Goal: Information Seeking & Learning: Learn about a topic

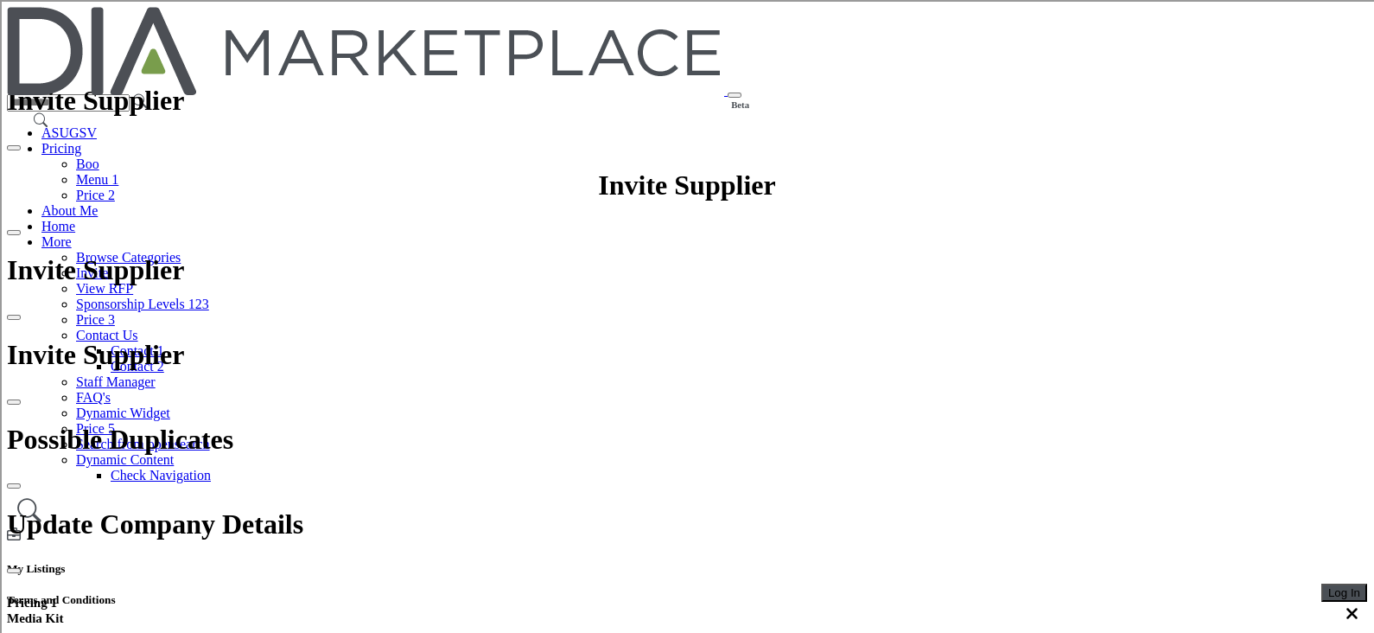
click at [1329, 586] on span "Log In" at bounding box center [1345, 592] width 32 height 13
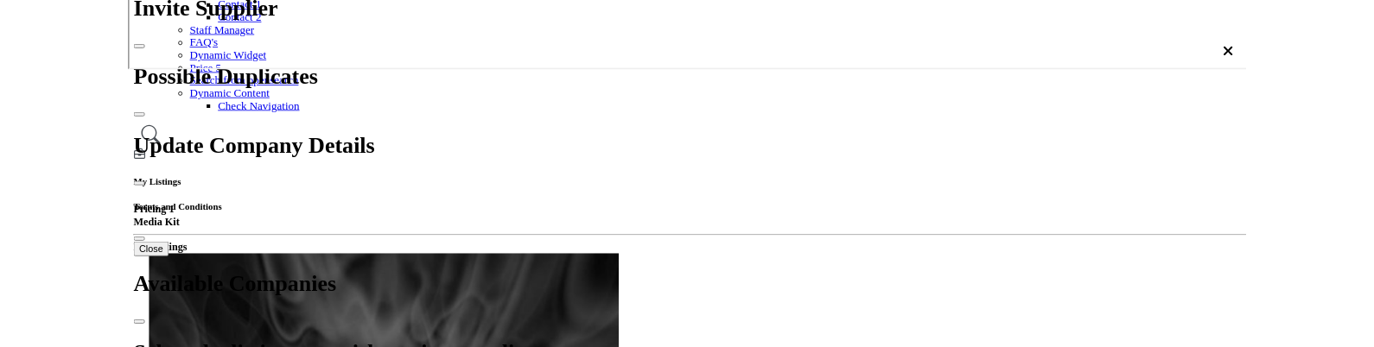
scroll to position [324, 0]
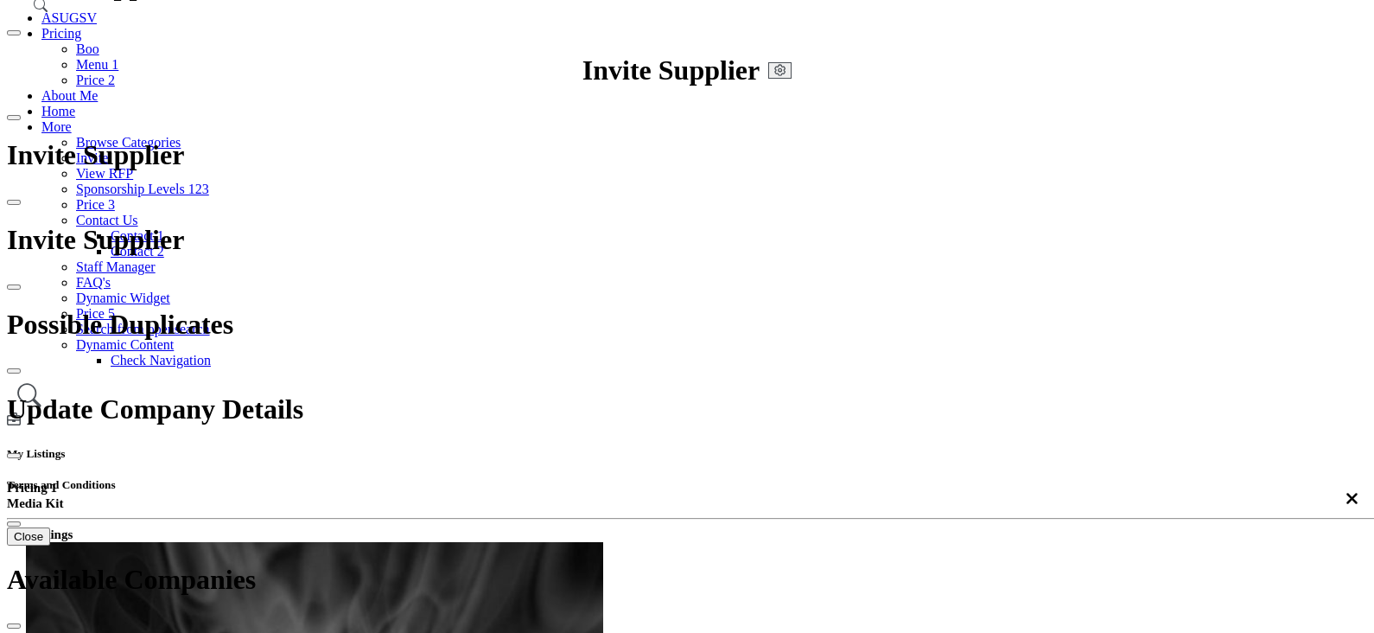
scroll to position [324, 0]
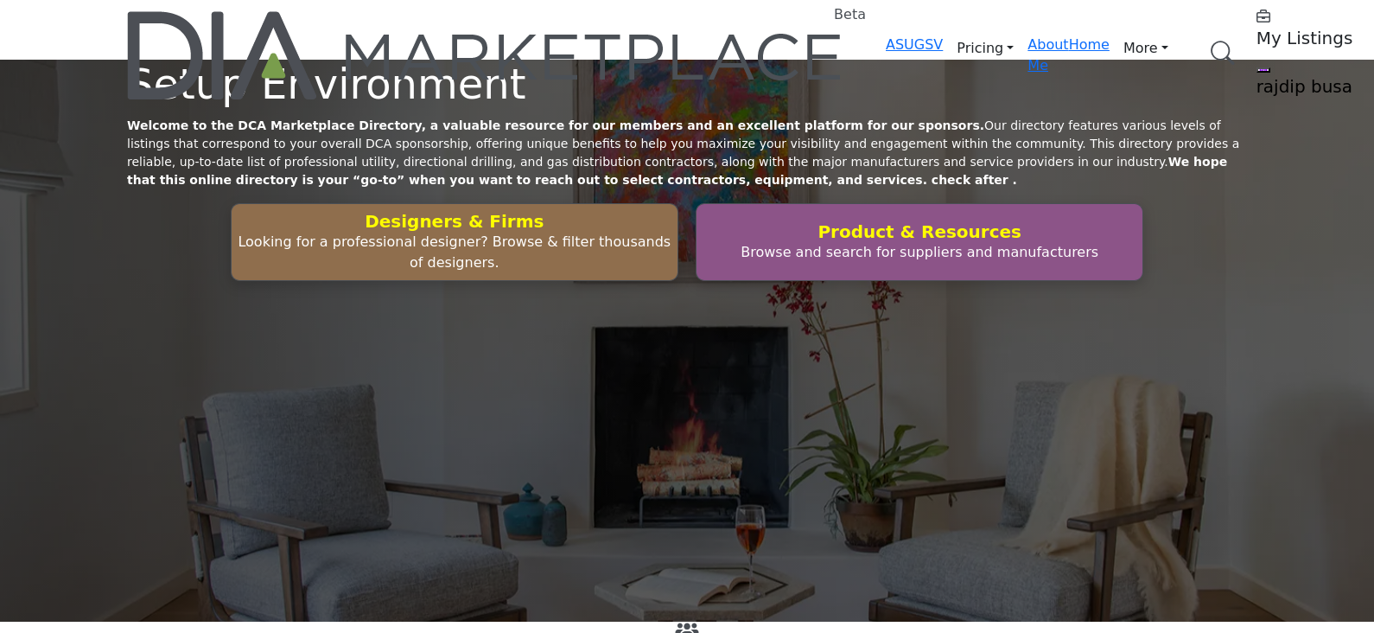
click at [1257, 34] on h5 "My Listings" at bounding box center [1365, 38] width 216 height 21
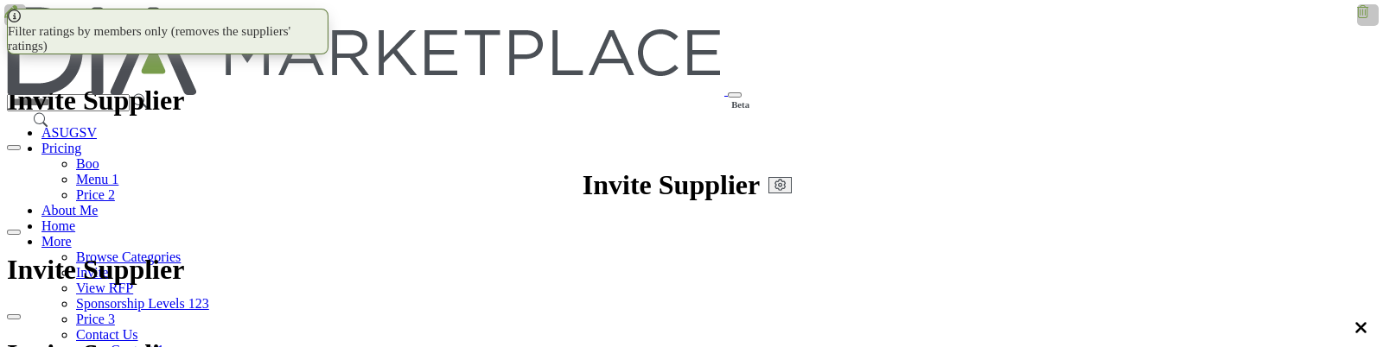
scroll to position [215, 0]
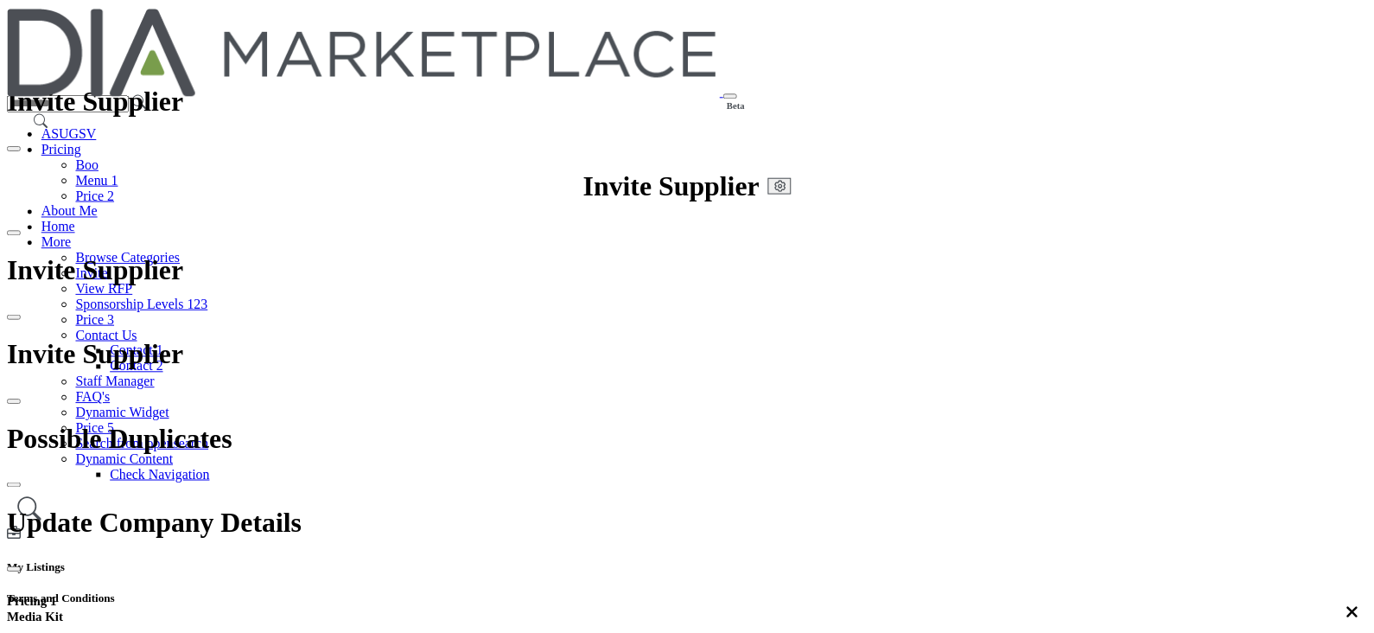
scroll to position [324, 0]
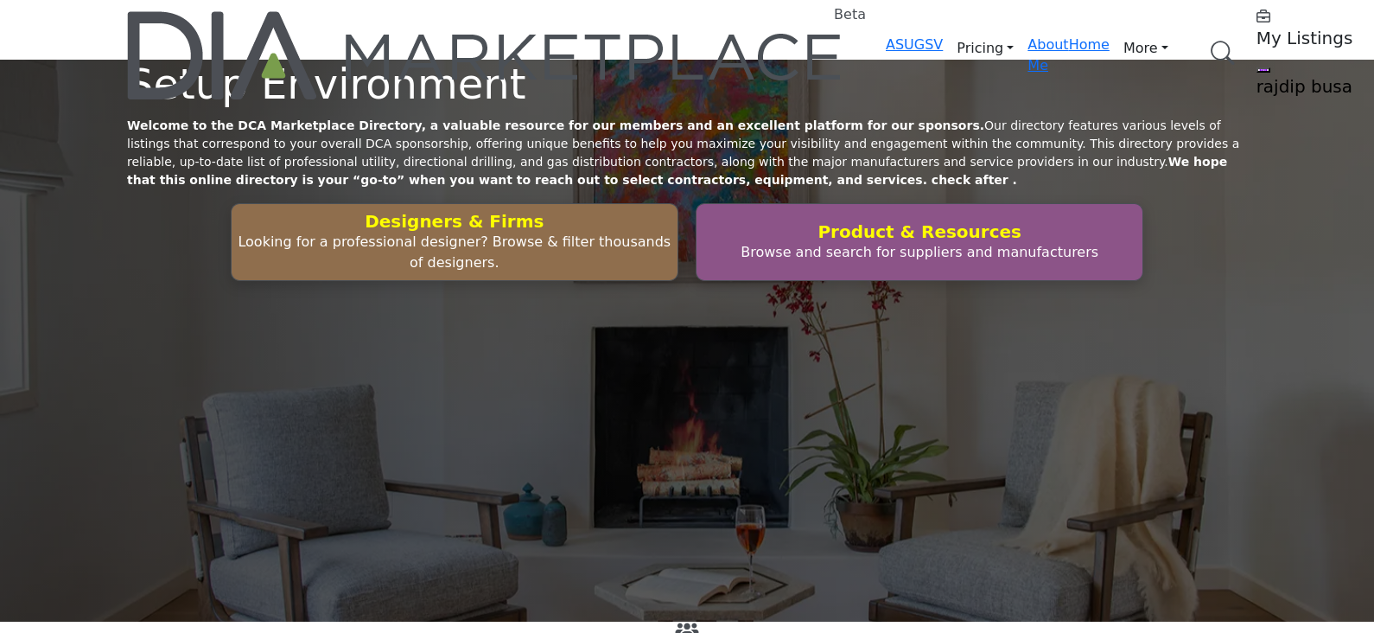
click at [1257, 34] on h5 "My Listings" at bounding box center [1365, 38] width 216 height 21
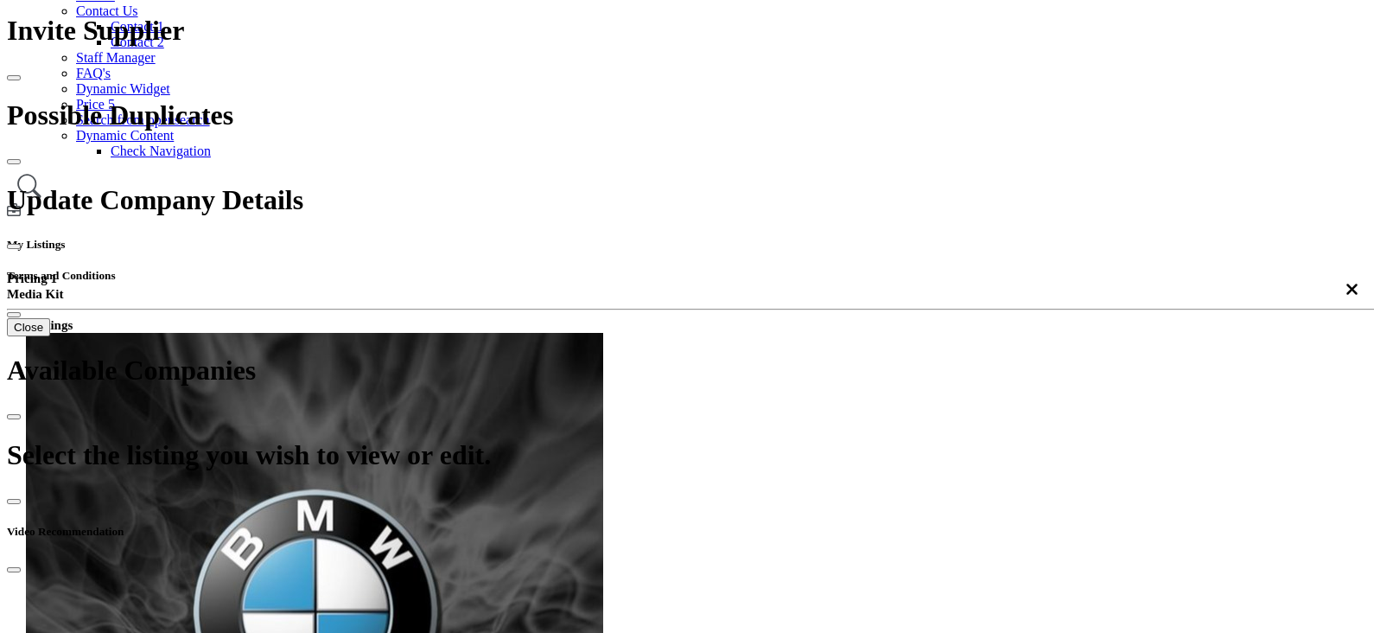
scroll to position [324, 0]
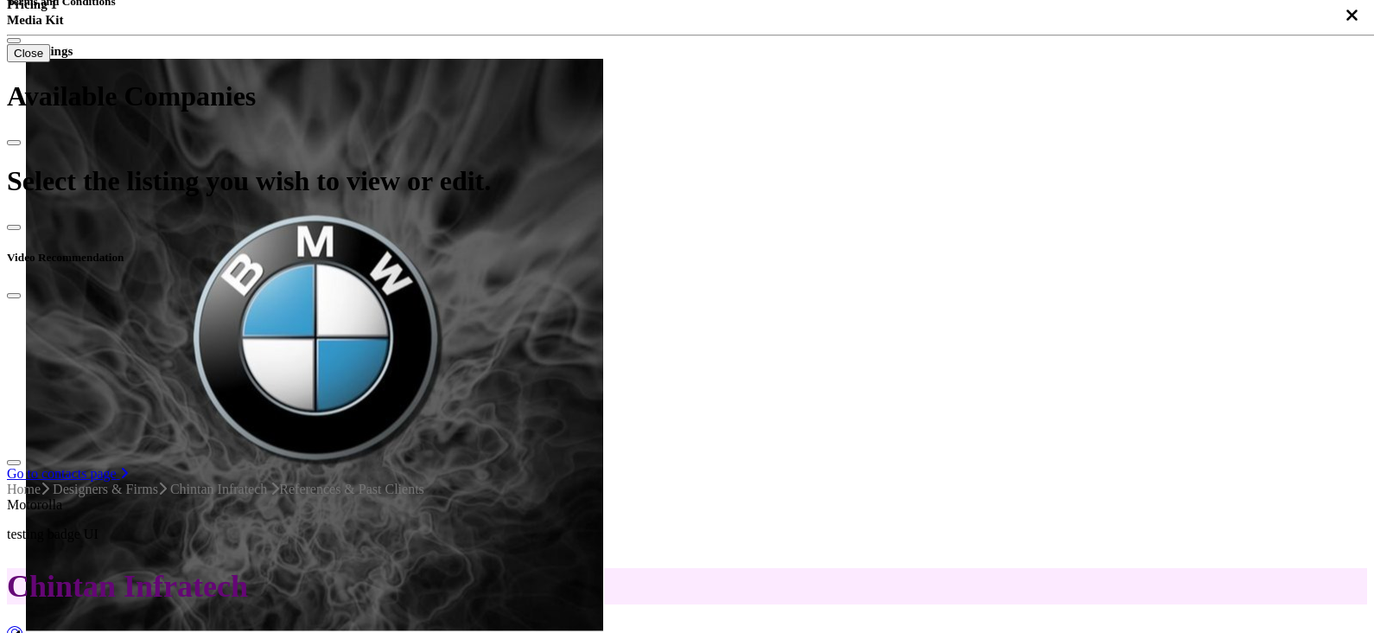
scroll to position [601, 0]
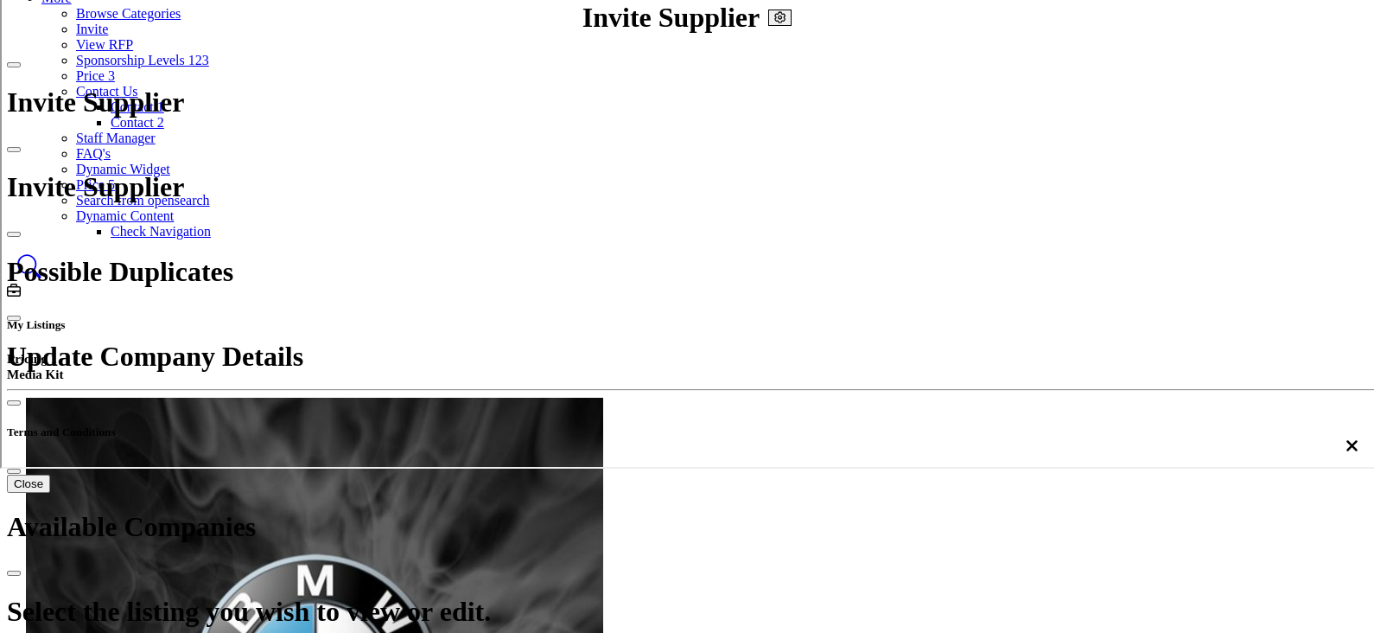
scroll to position [166, 0]
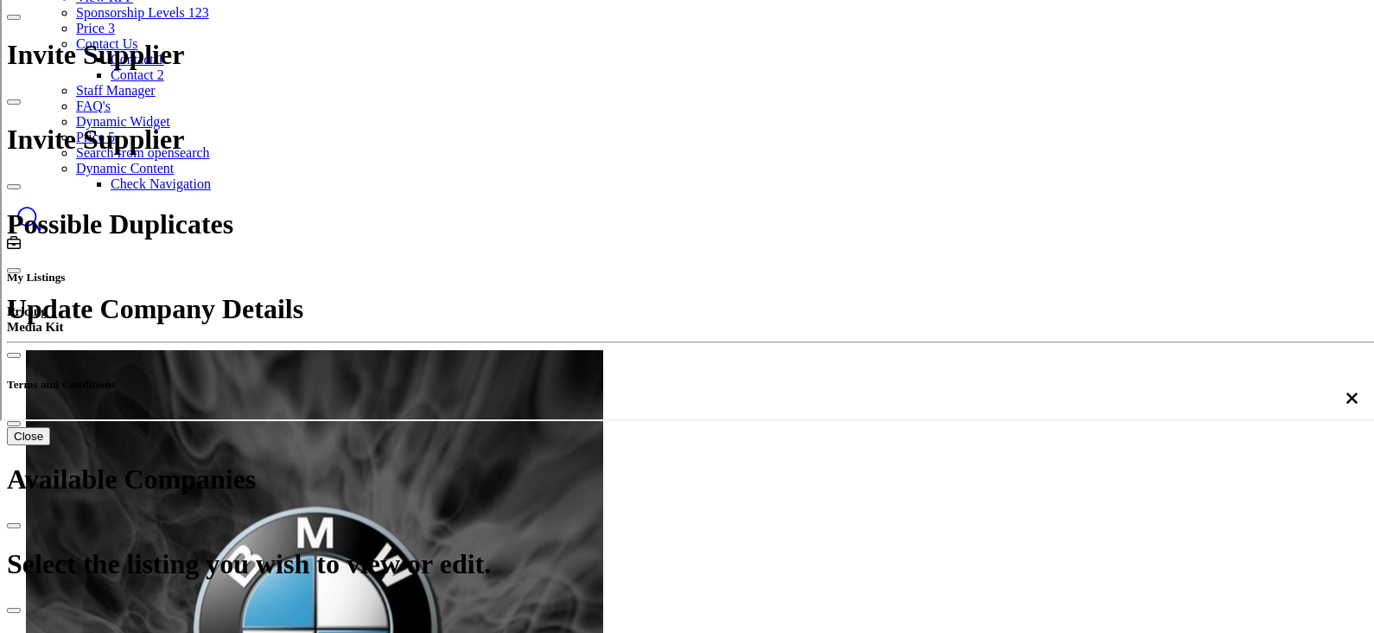
scroll to position [324, 0]
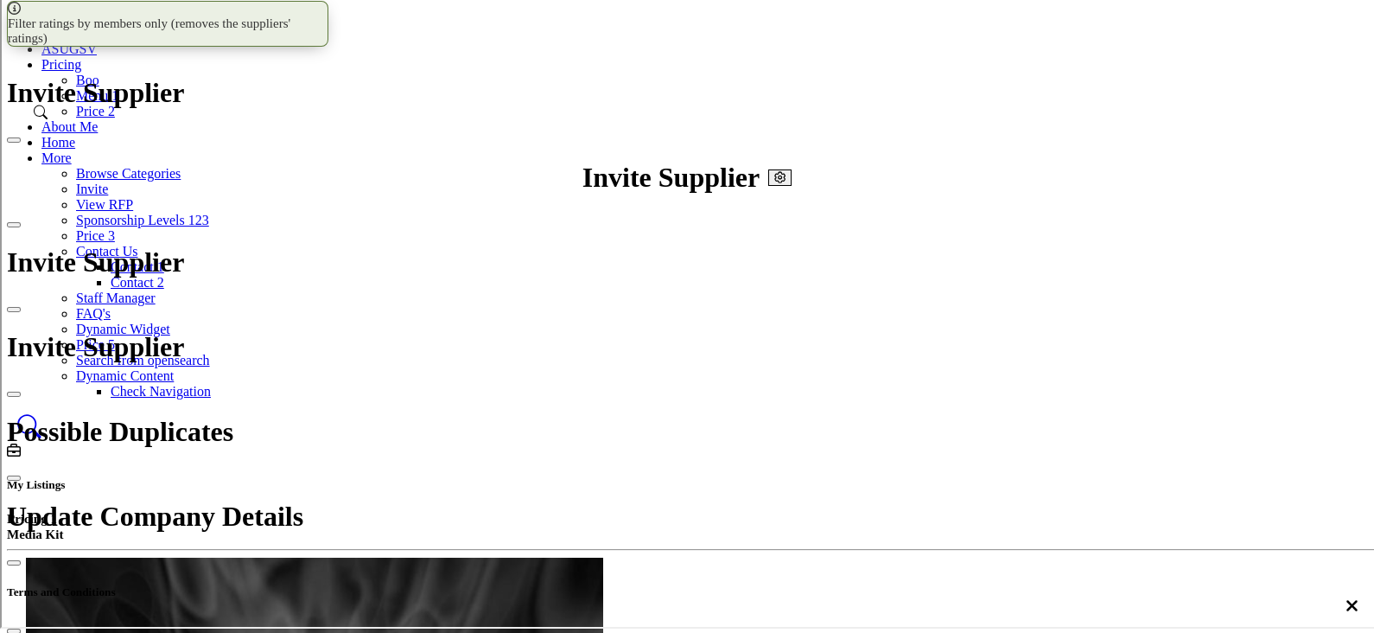
scroll to position [0, 0]
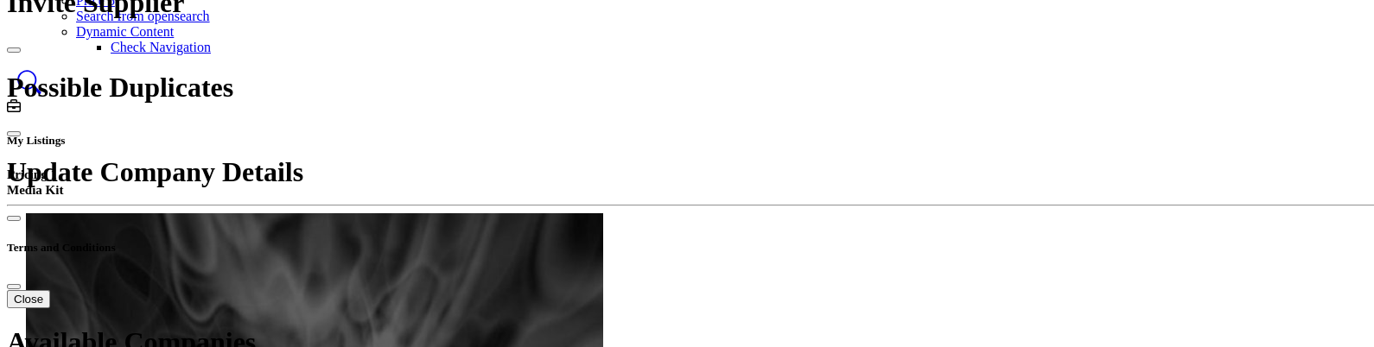
scroll to position [215, 0]
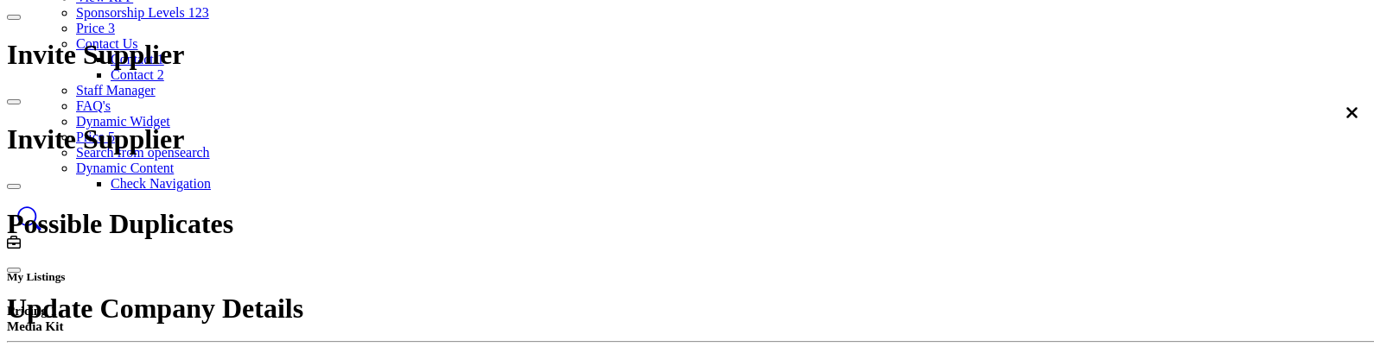
drag, startPoint x: 531, startPoint y: 105, endPoint x: 361, endPoint y: 94, distance: 169.8
copy h2 "Chintan Infratech"
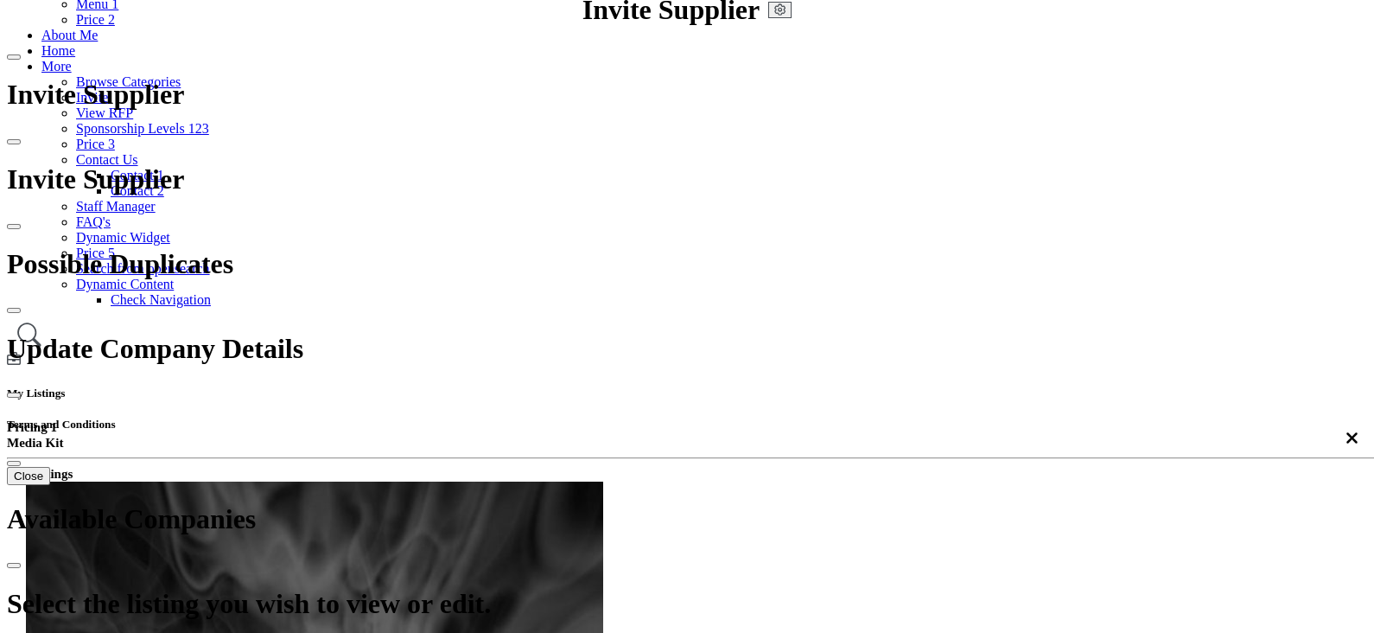
scroll to position [215, 0]
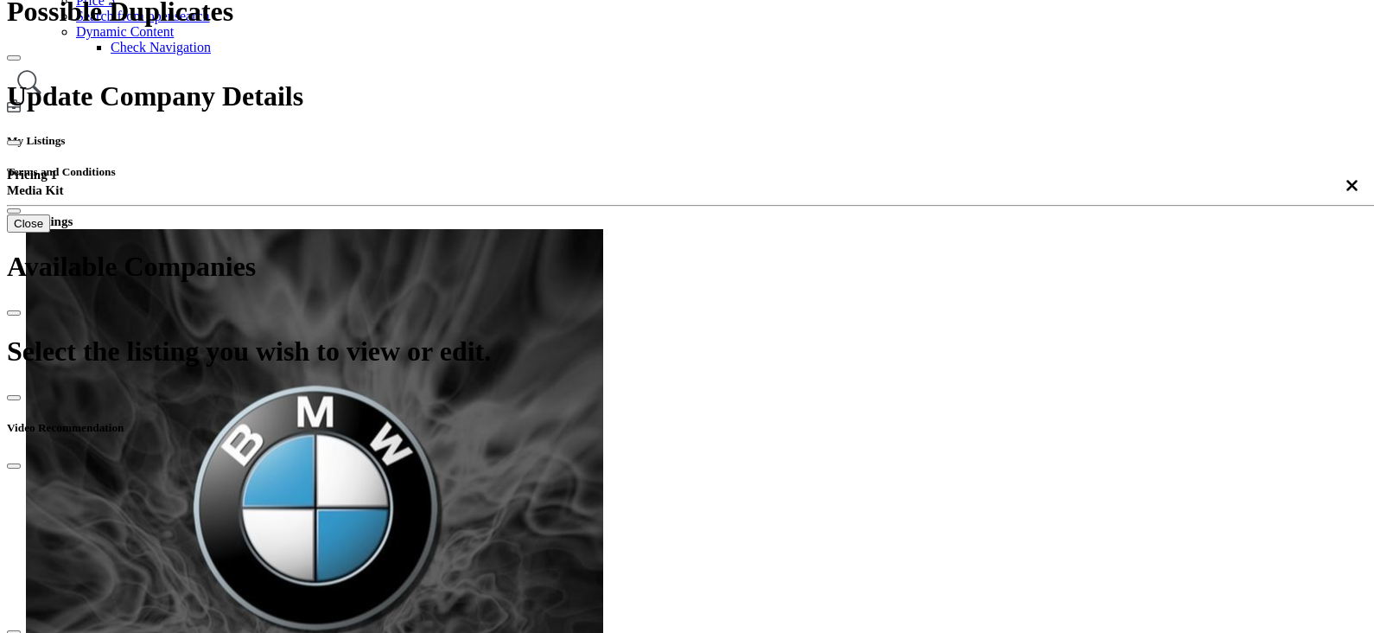
scroll to position [431, 0]
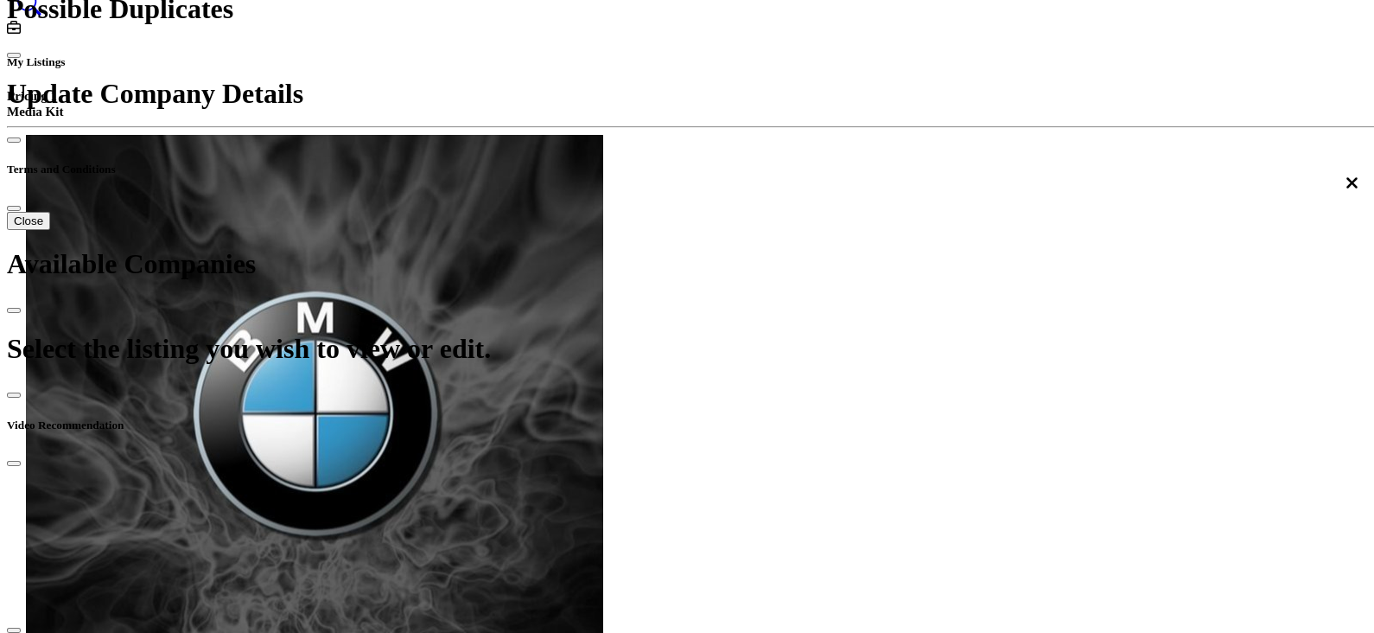
scroll to position [430, 0]
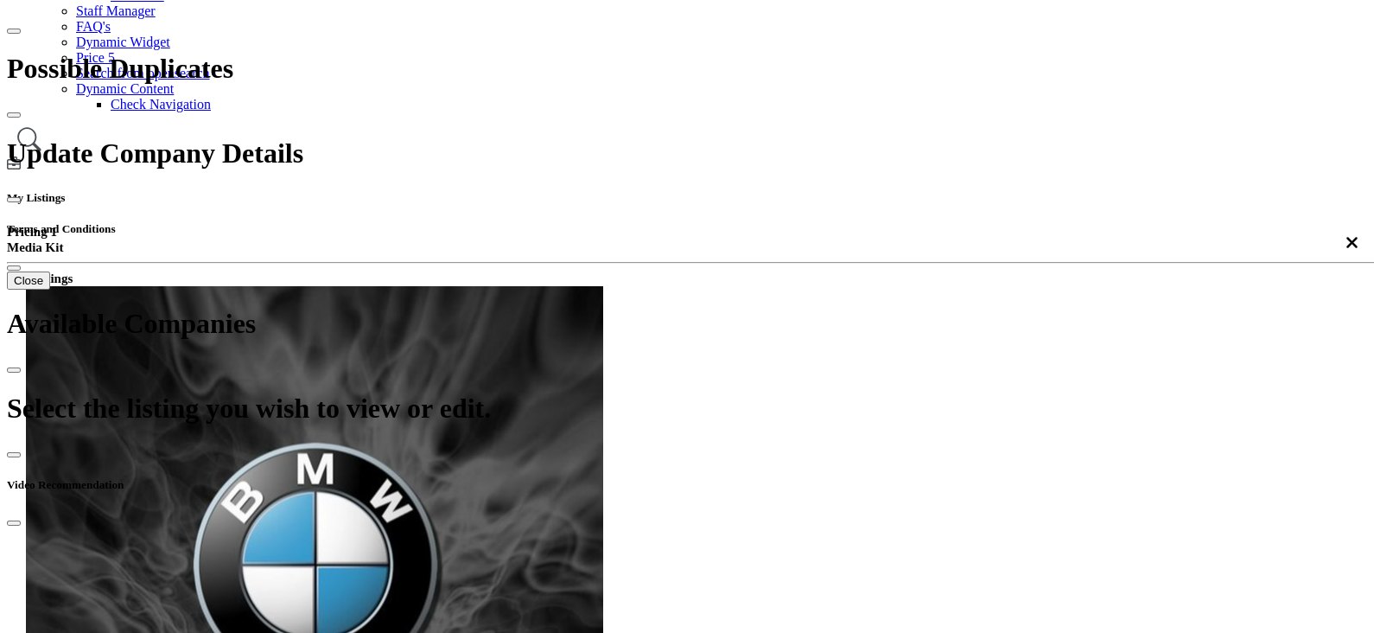
scroll to position [648, 0]
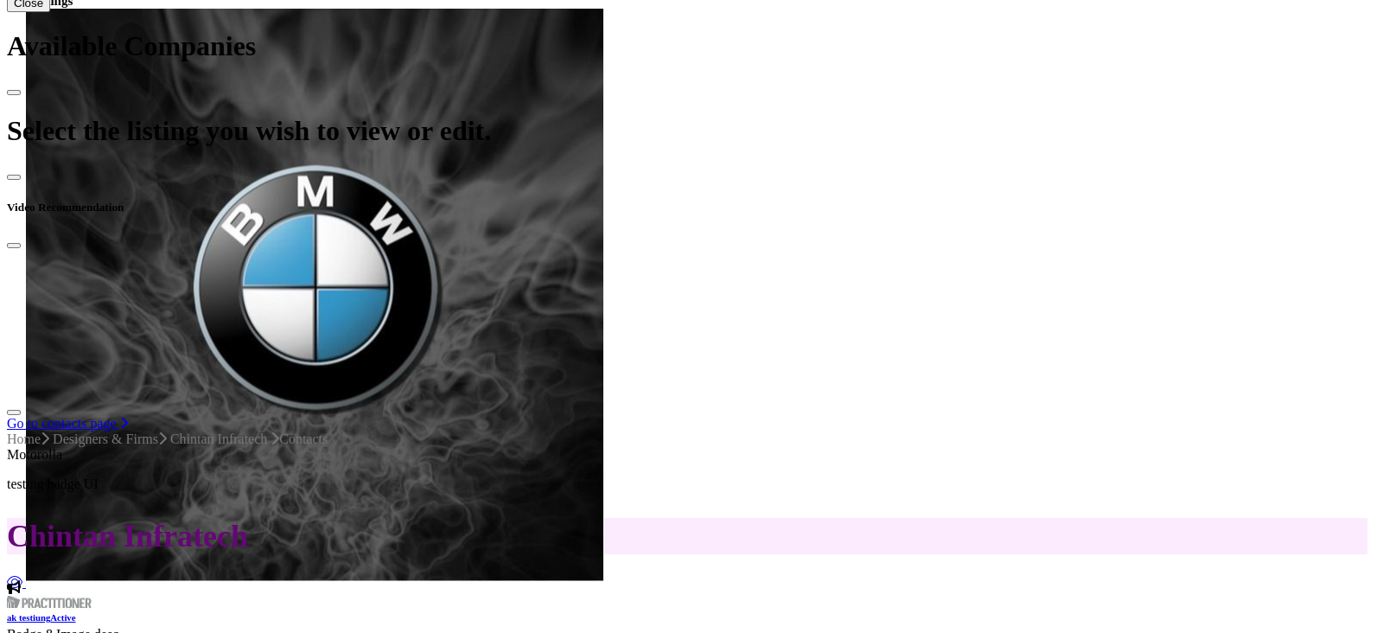
scroll to position [648, 0]
